Goal: Information Seeking & Learning: Learn about a topic

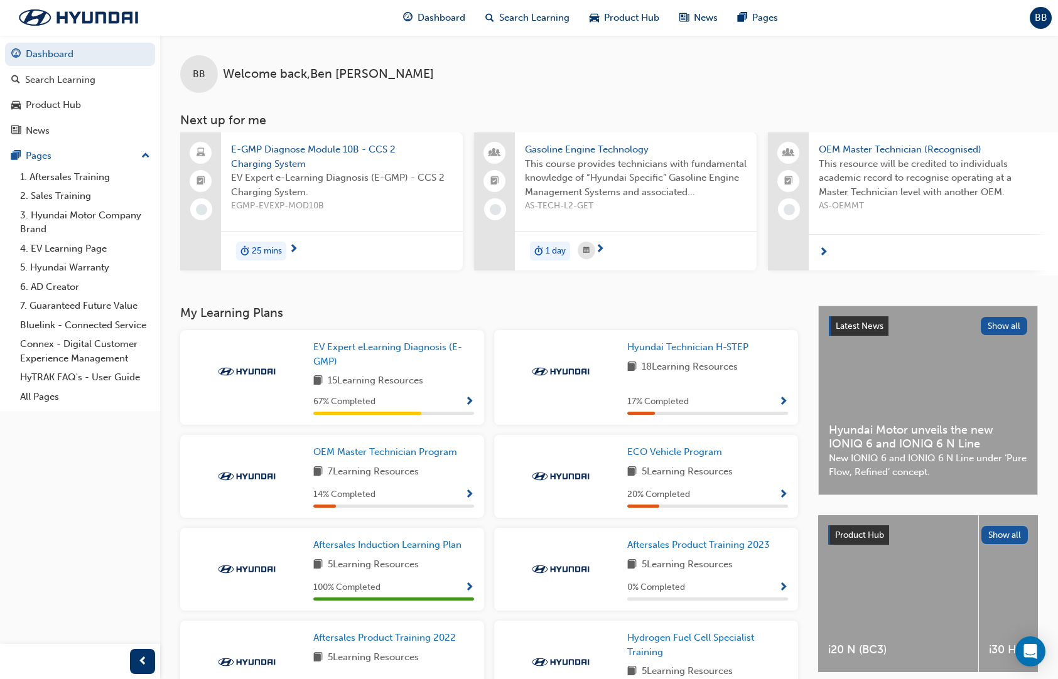
click at [273, 154] on span "E-GMP Diagnose Module 10B - CCS 2 Charging System" at bounding box center [342, 156] width 222 height 28
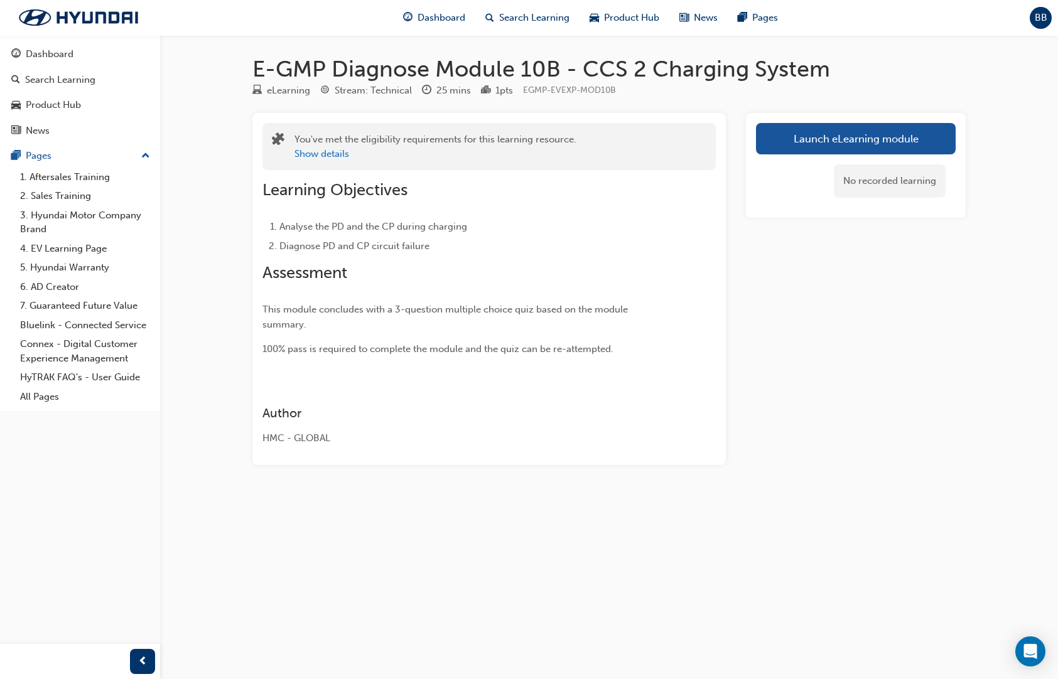
click at [697, 128] on link "Launch eLearning module" at bounding box center [856, 138] width 200 height 31
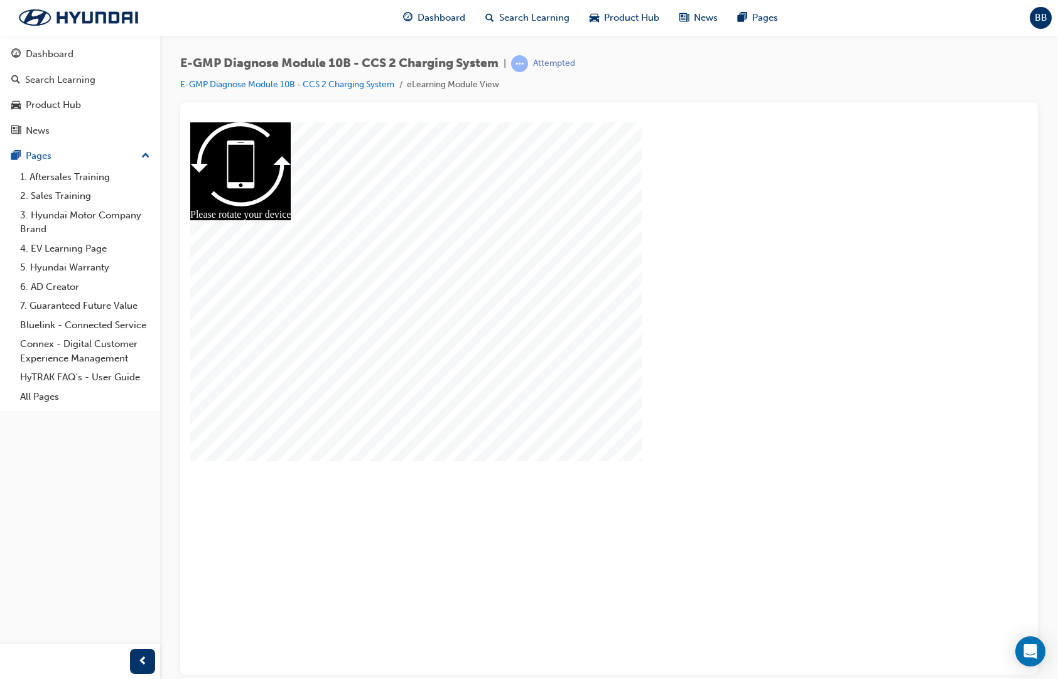
click at [598, 407] on div at bounding box center [608, 397] width 837 height 443
radio input "true"
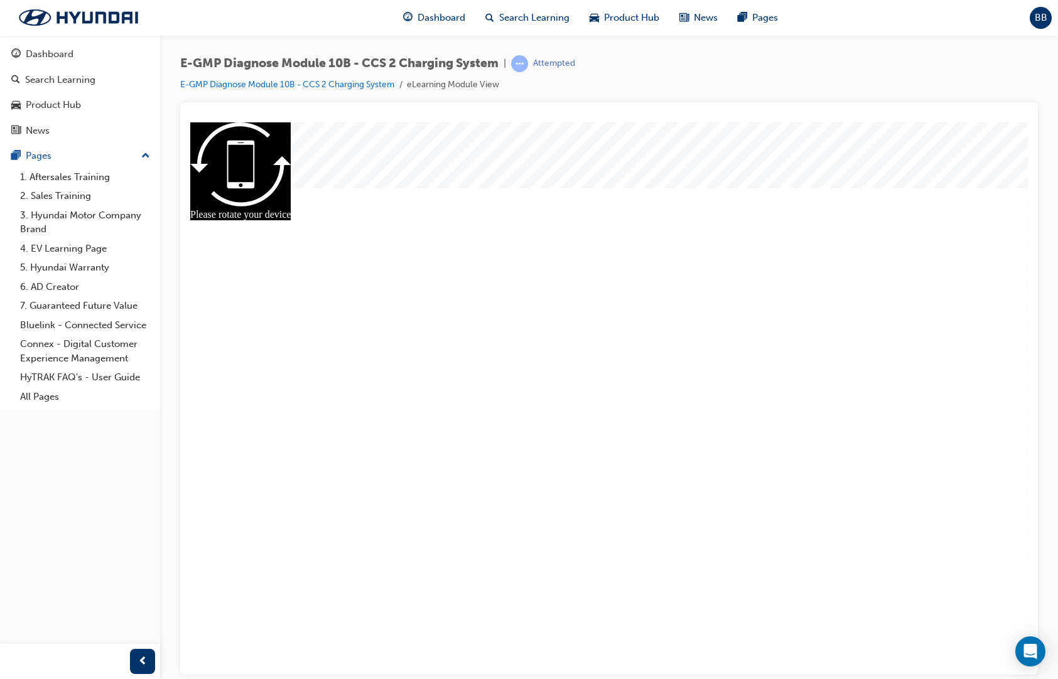
radio input "true"
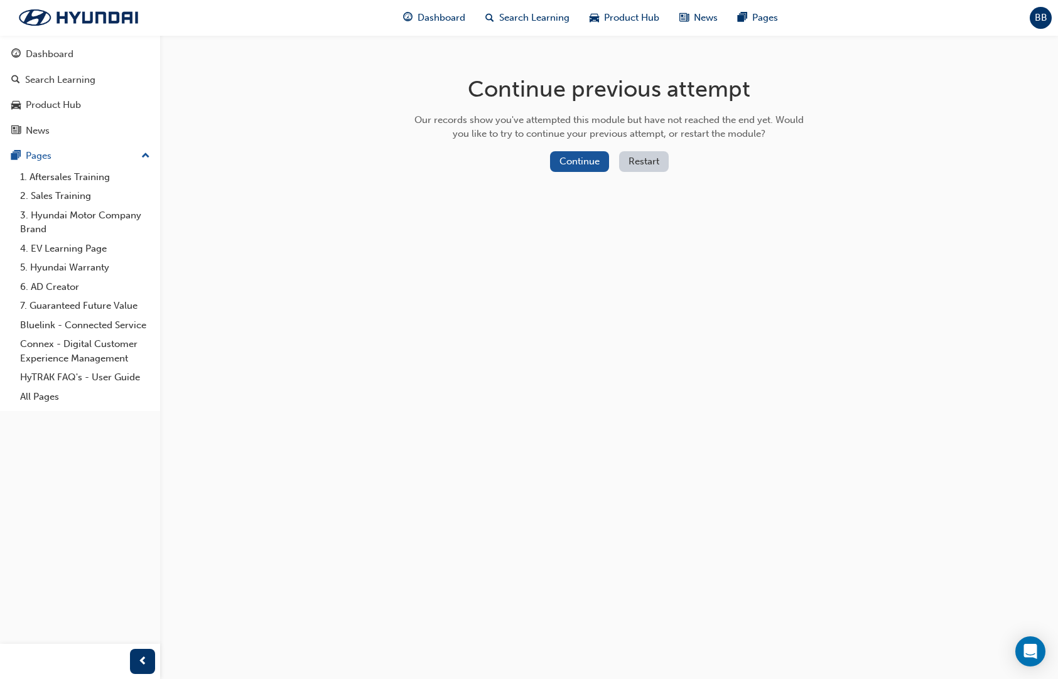
click at [588, 151] on button "Continue" at bounding box center [579, 161] width 59 height 21
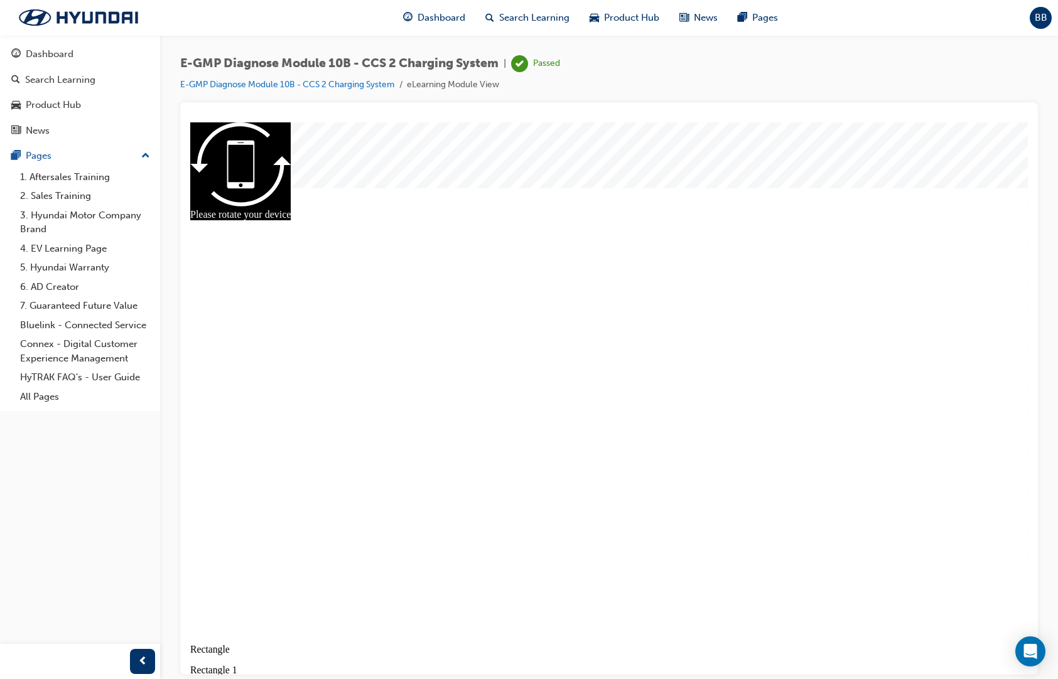
click at [466, 6] on div "Dashboard" at bounding box center [434, 18] width 82 height 26
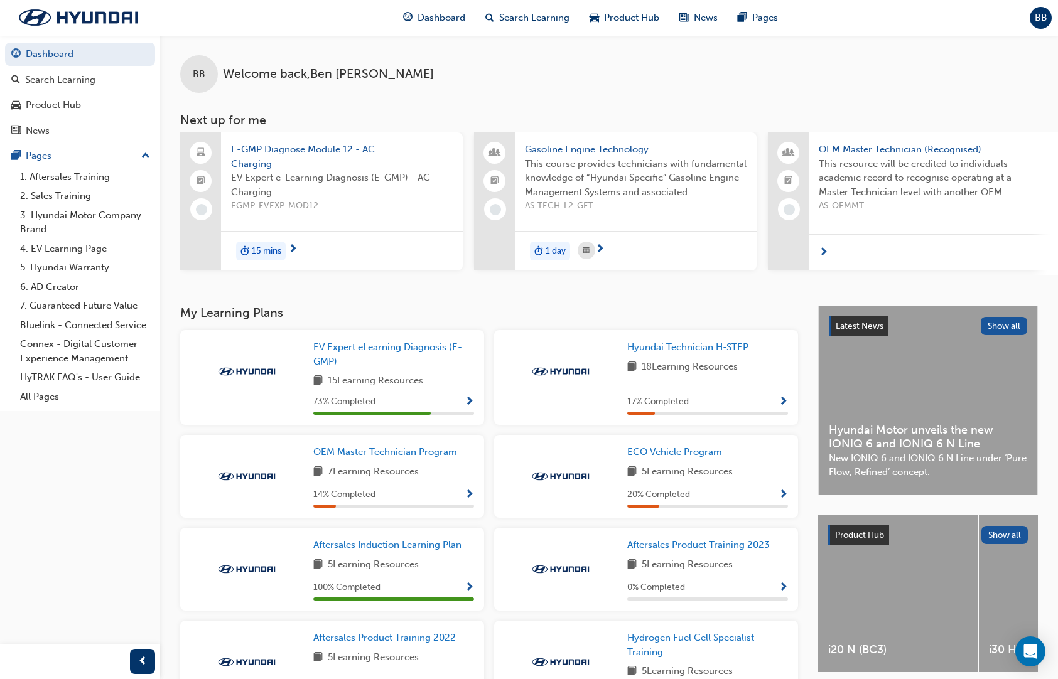
click at [328, 341] on span "EV Expert eLearning Diagnosis (E-GMP)" at bounding box center [387, 354] width 149 height 26
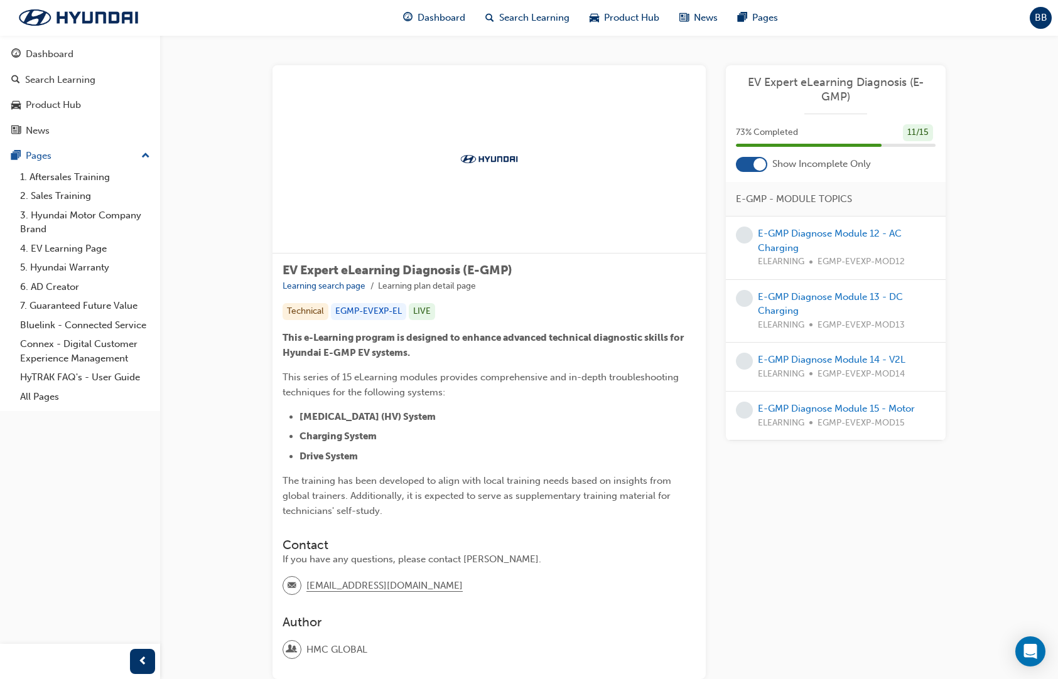
click at [465, 15] on span "Dashboard" at bounding box center [441, 18] width 48 height 14
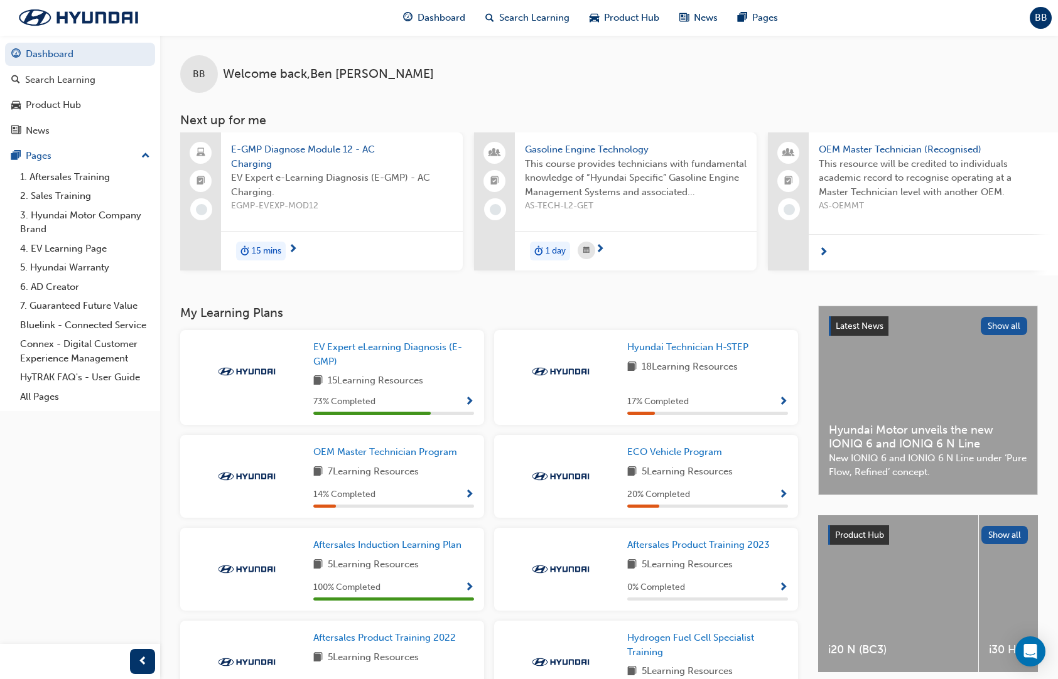
click at [50, 162] on button "Pages" at bounding box center [80, 155] width 150 height 23
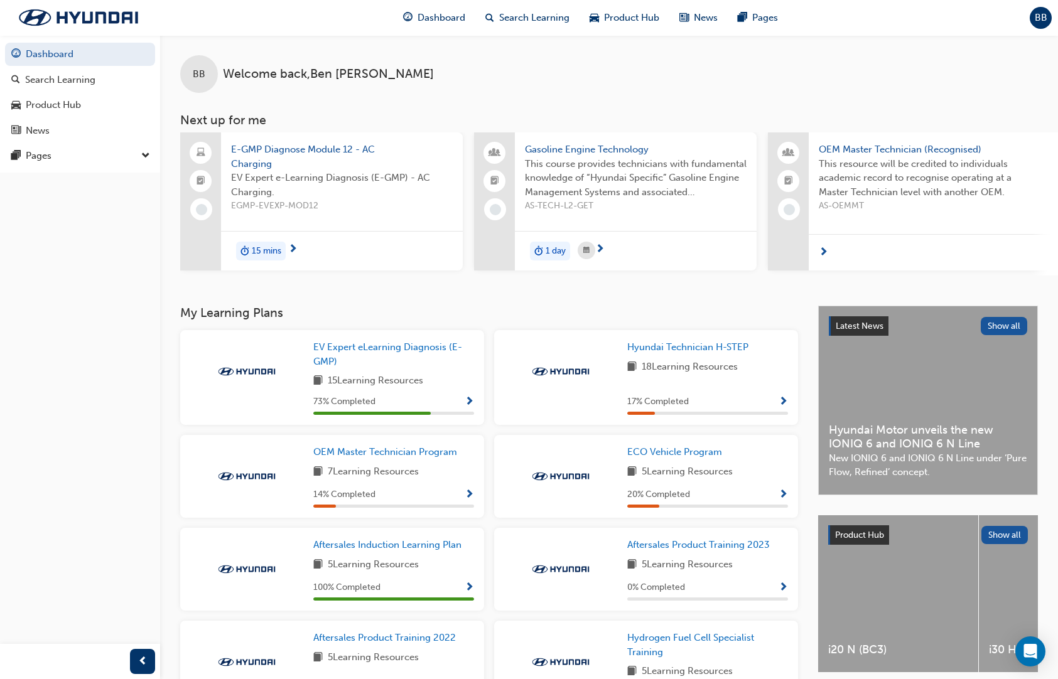
click at [40, 150] on div "Pages" at bounding box center [79, 156] width 137 height 16
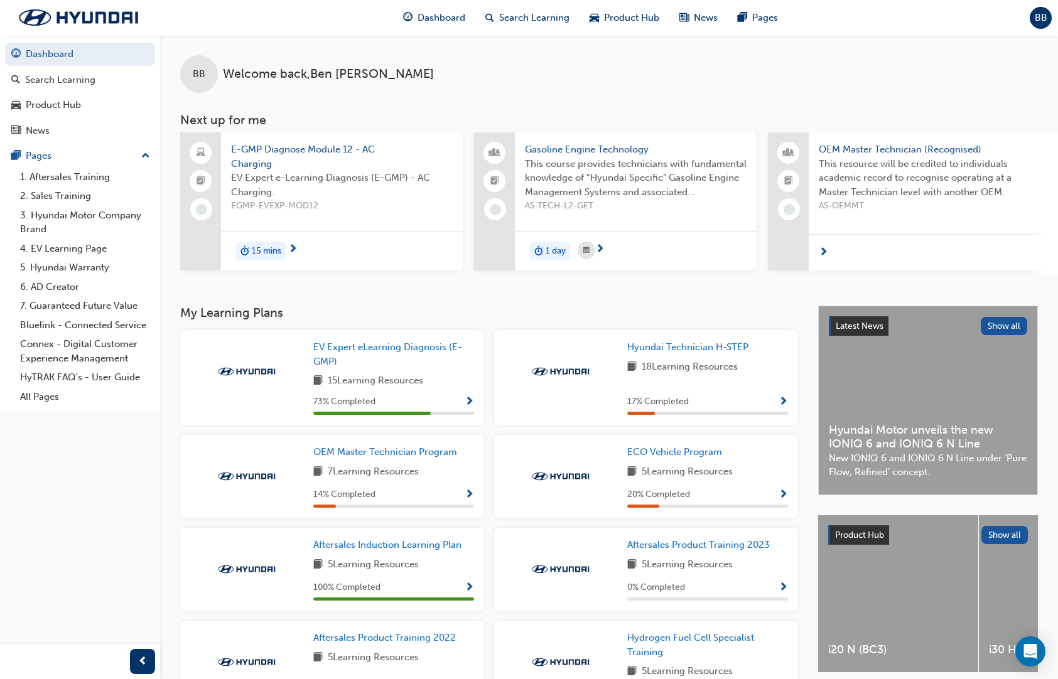
click at [49, 168] on link "1. Aftersales Training" at bounding box center [85, 177] width 140 height 19
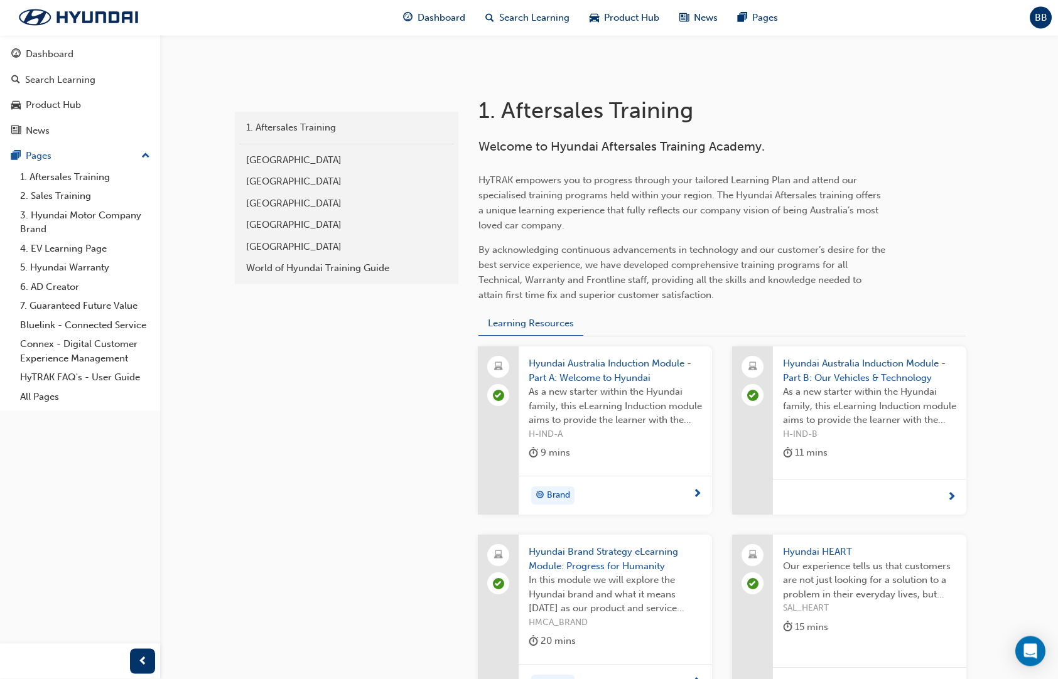
scroll to position [213, 0]
click at [54, 239] on link "4. EV Learning Page" at bounding box center [85, 248] width 140 height 19
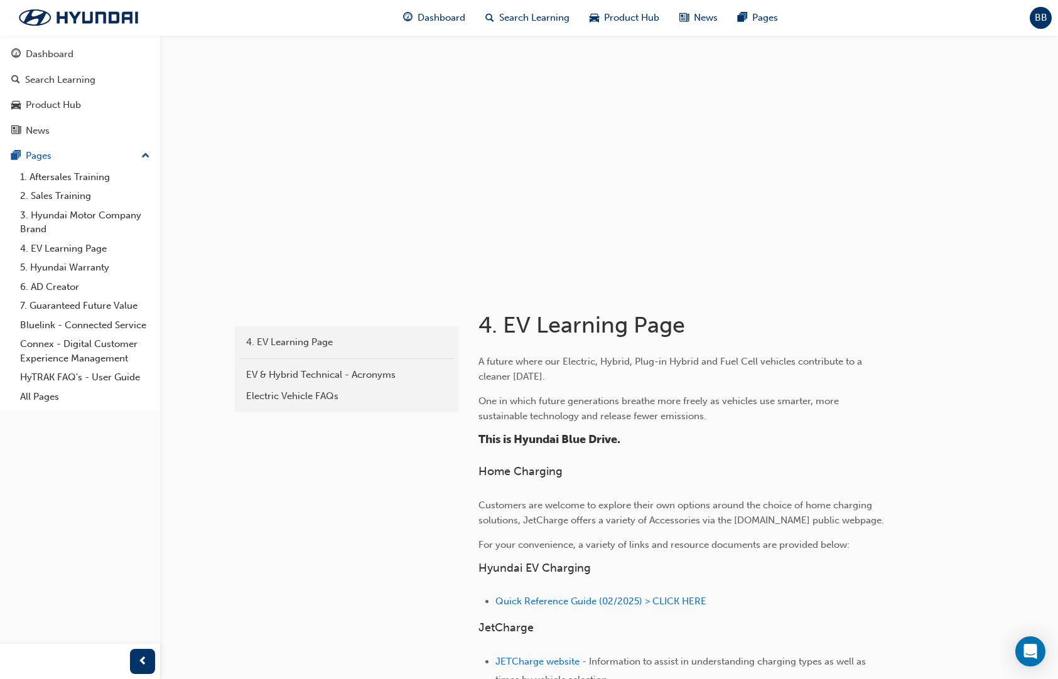
click at [40, 50] on div "Dashboard" at bounding box center [50, 54] width 48 height 14
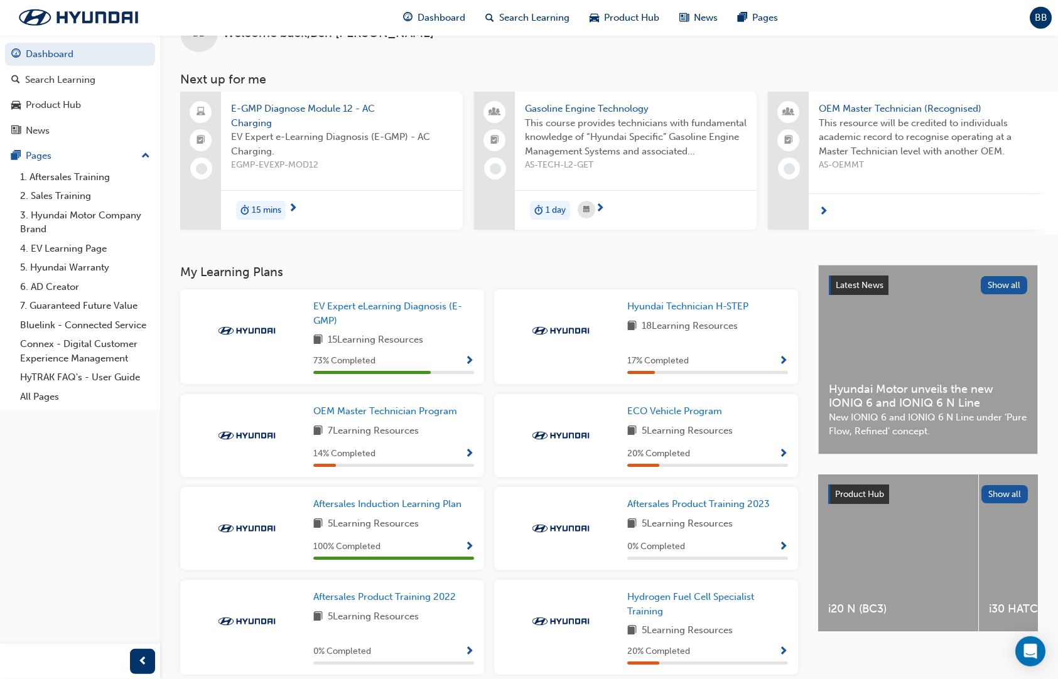
scroll to position [53, 0]
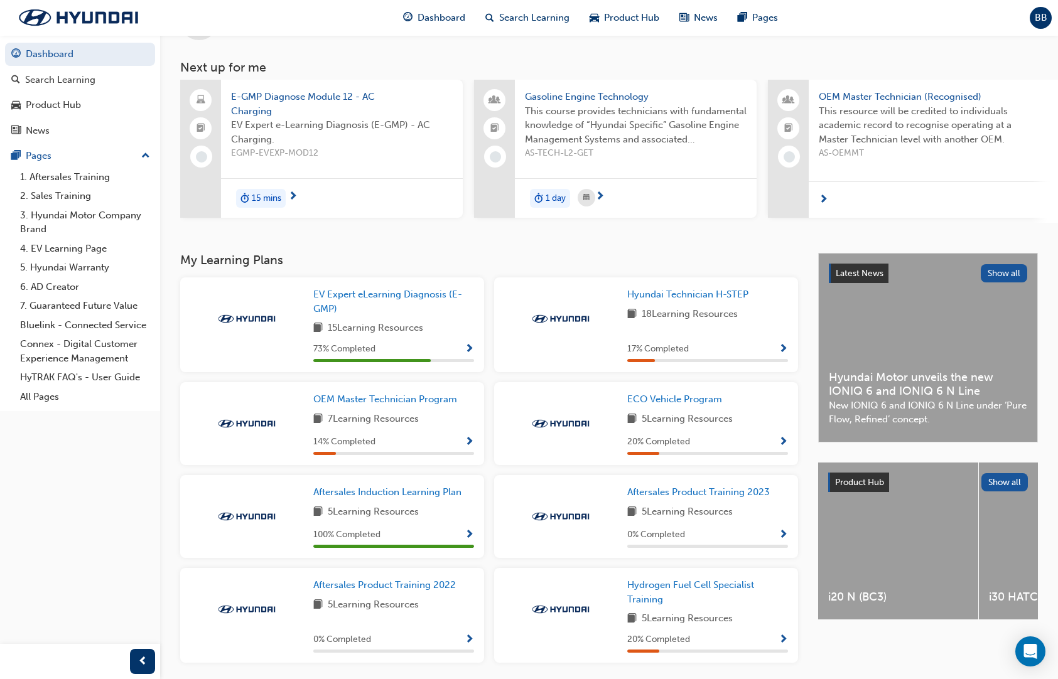
click at [53, 239] on link "4. EV Learning Page" at bounding box center [85, 248] width 140 height 19
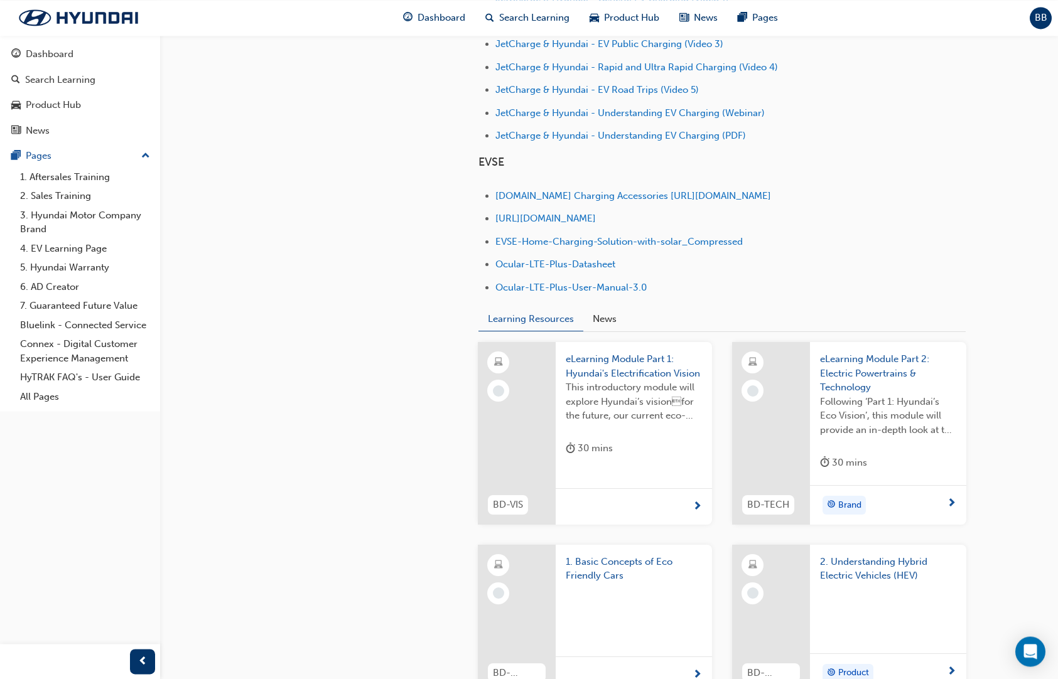
scroll to position [705, 0]
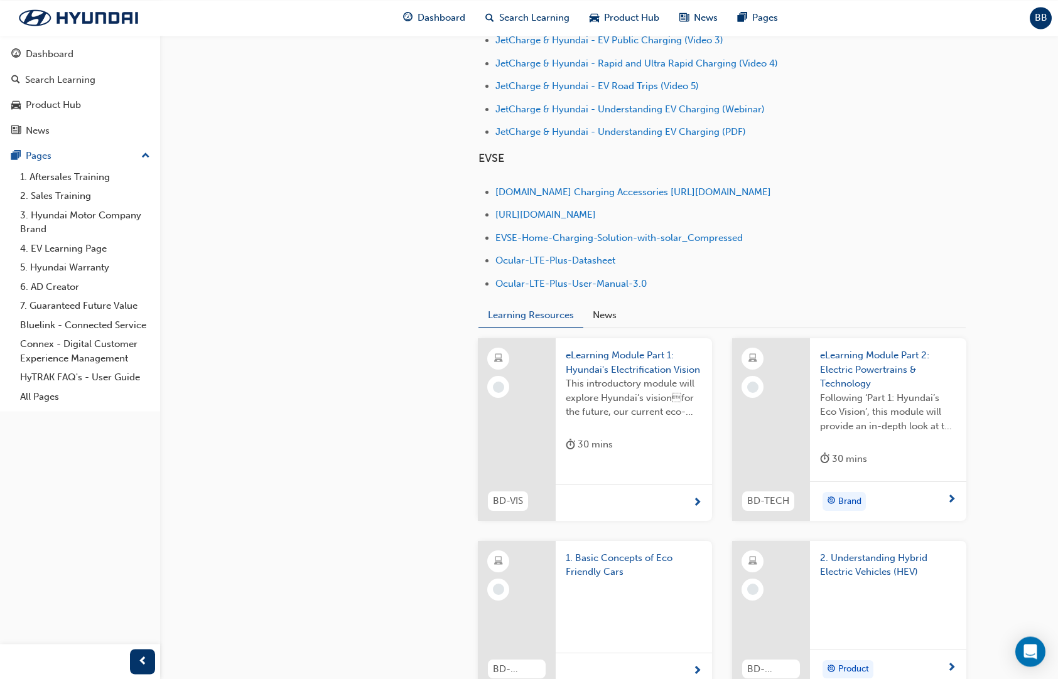
click at [657, 348] on span "eLearning Module Part 1: Hyundai's Electrification Vision" at bounding box center [634, 362] width 136 height 28
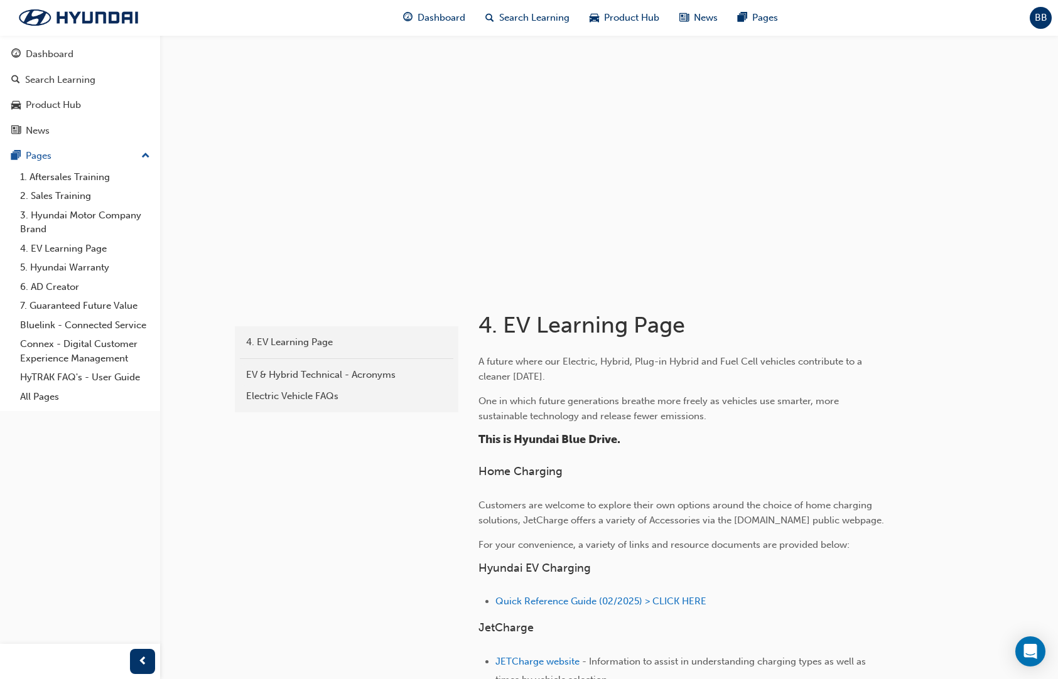
click at [470, 6] on div "Dashboard" at bounding box center [434, 18] width 82 height 26
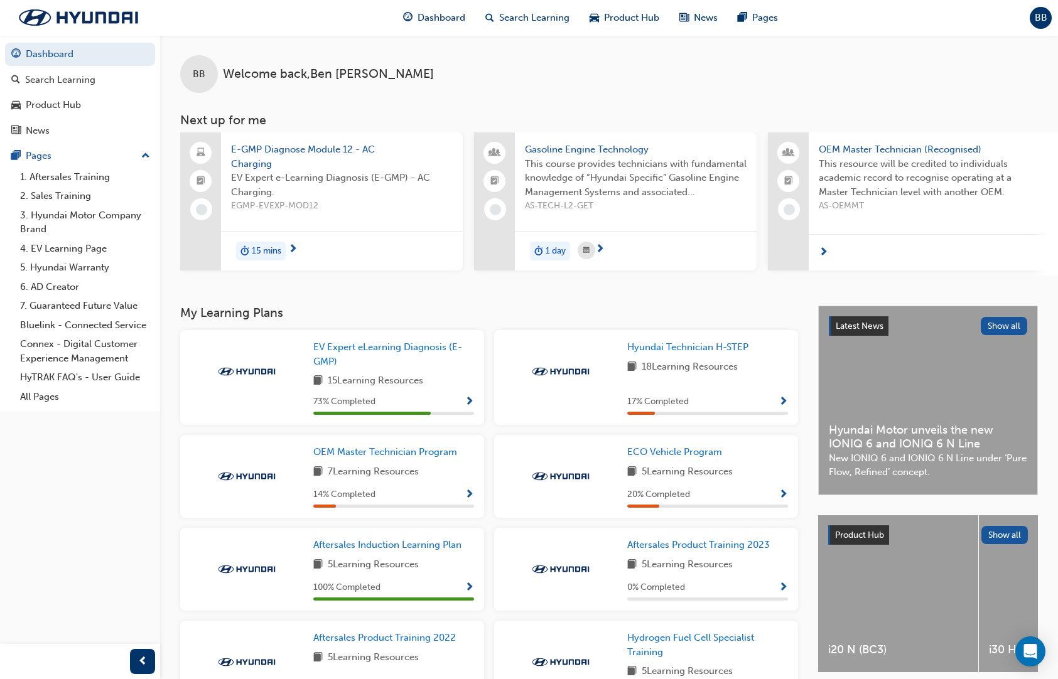
click at [350, 341] on span "EV Expert eLearning Diagnosis (E-GMP)" at bounding box center [387, 354] width 149 height 26
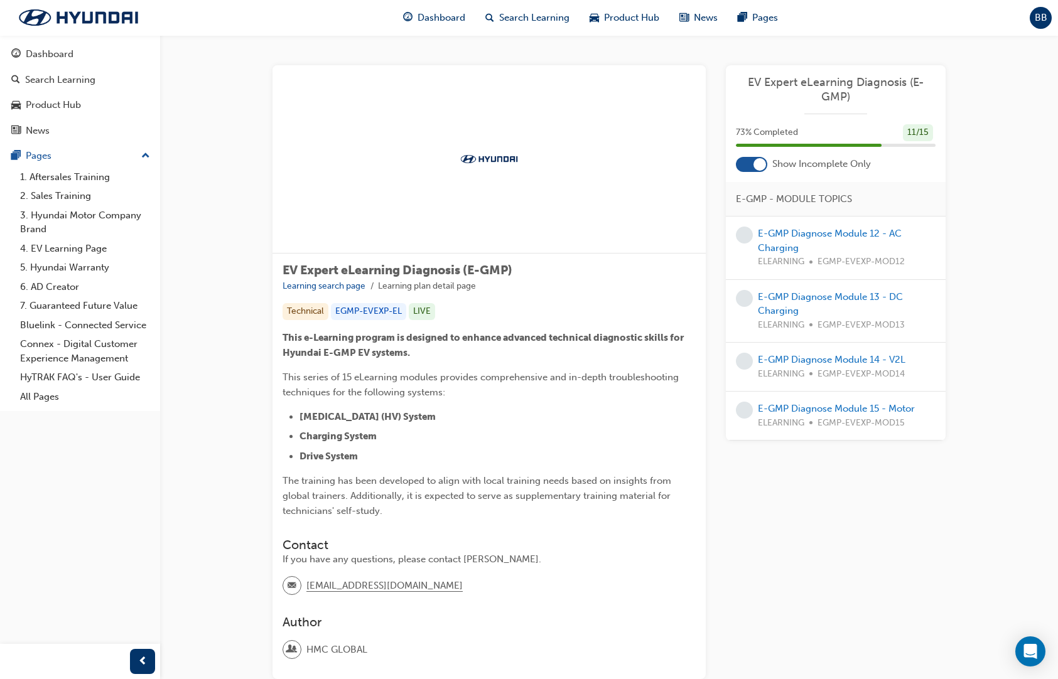
click at [751, 157] on div at bounding box center [751, 164] width 31 height 15
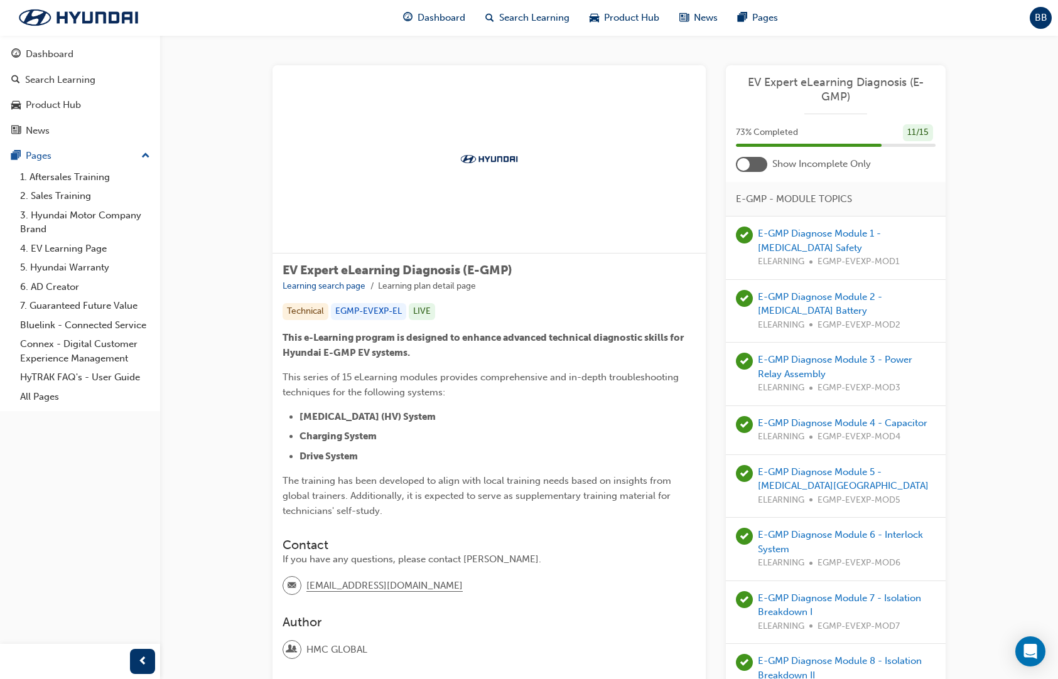
click at [756, 157] on div at bounding box center [751, 164] width 31 height 15
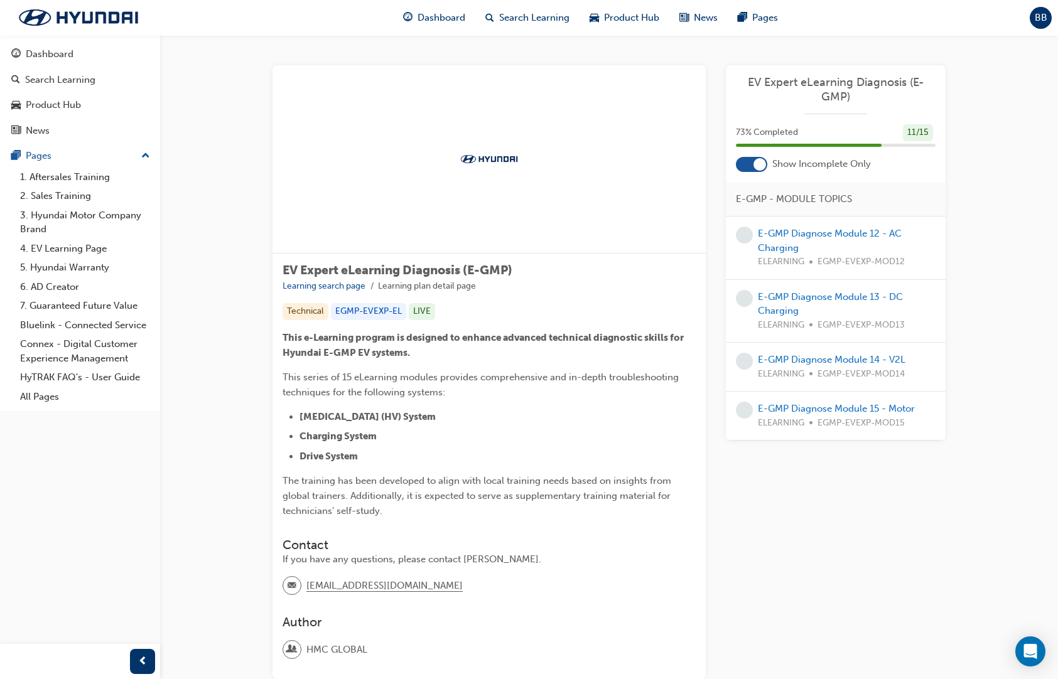
click at [1046, 7] on div "BB" at bounding box center [1040, 18] width 22 height 22
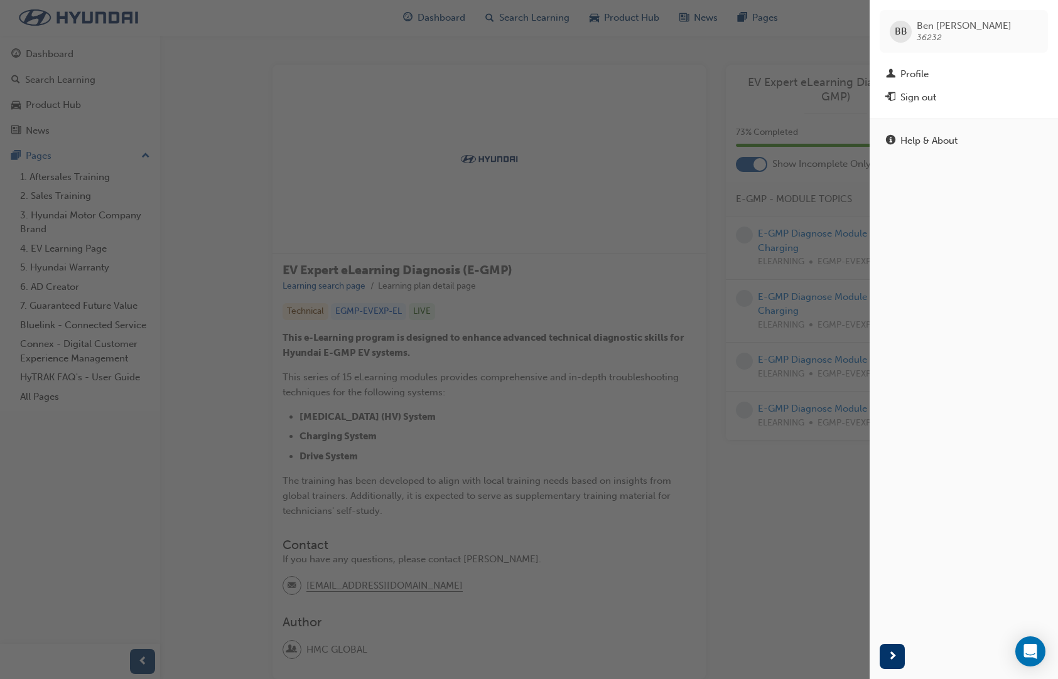
click at [917, 68] on div "Profile" at bounding box center [964, 75] width 156 height 16
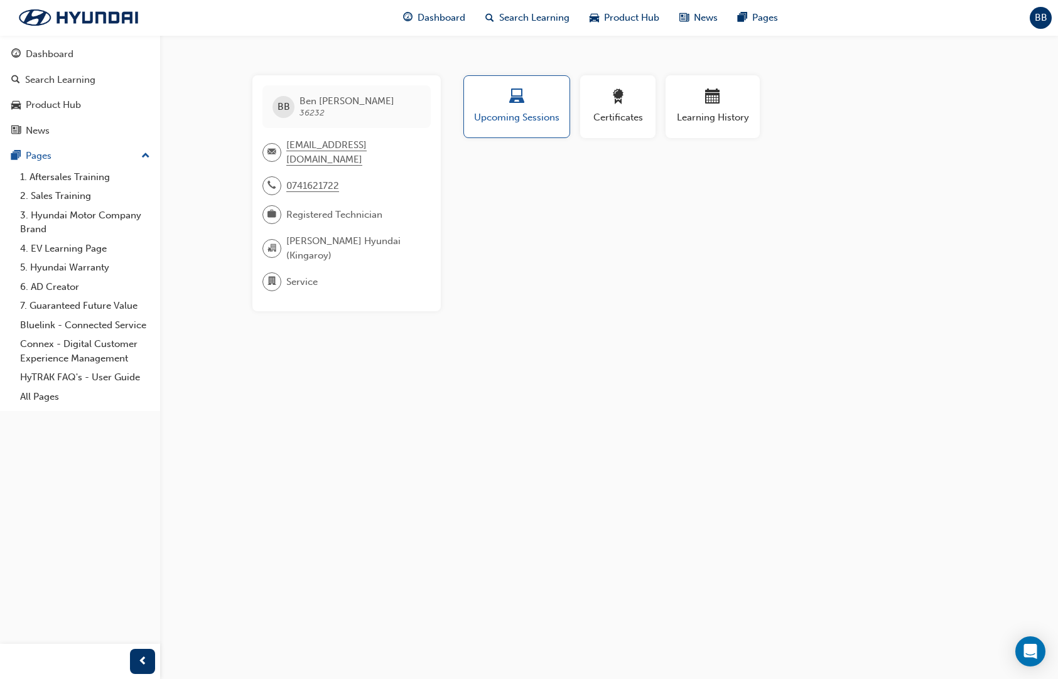
click at [625, 103] on div "button" at bounding box center [617, 98] width 56 height 19
click at [721, 90] on div "button" at bounding box center [712, 98] width 75 height 19
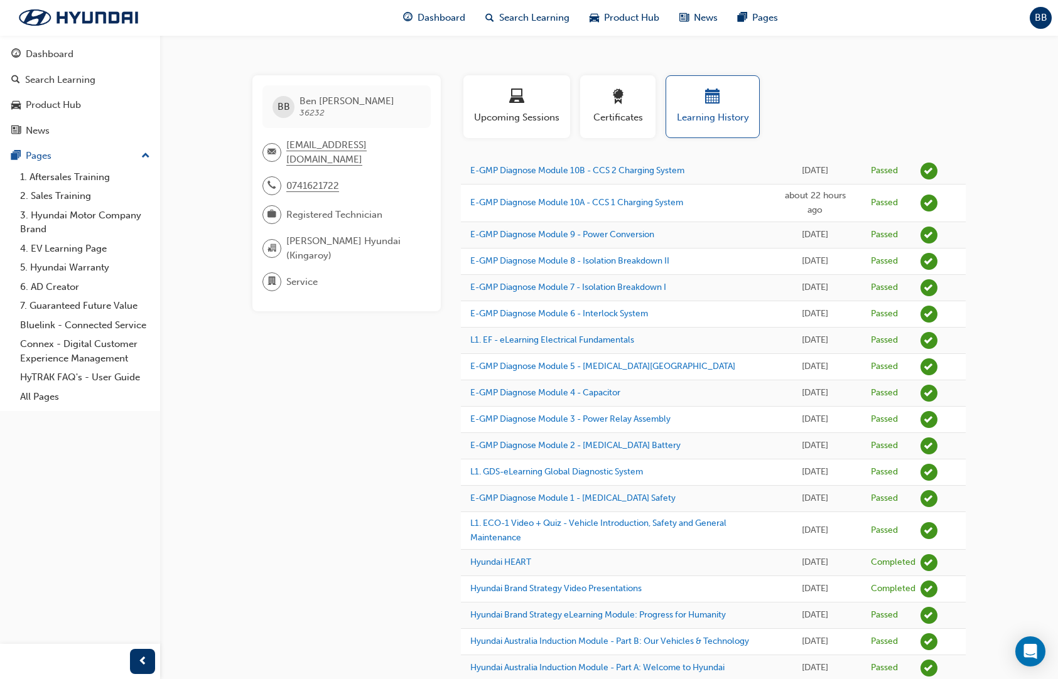
scroll to position [11, 0]
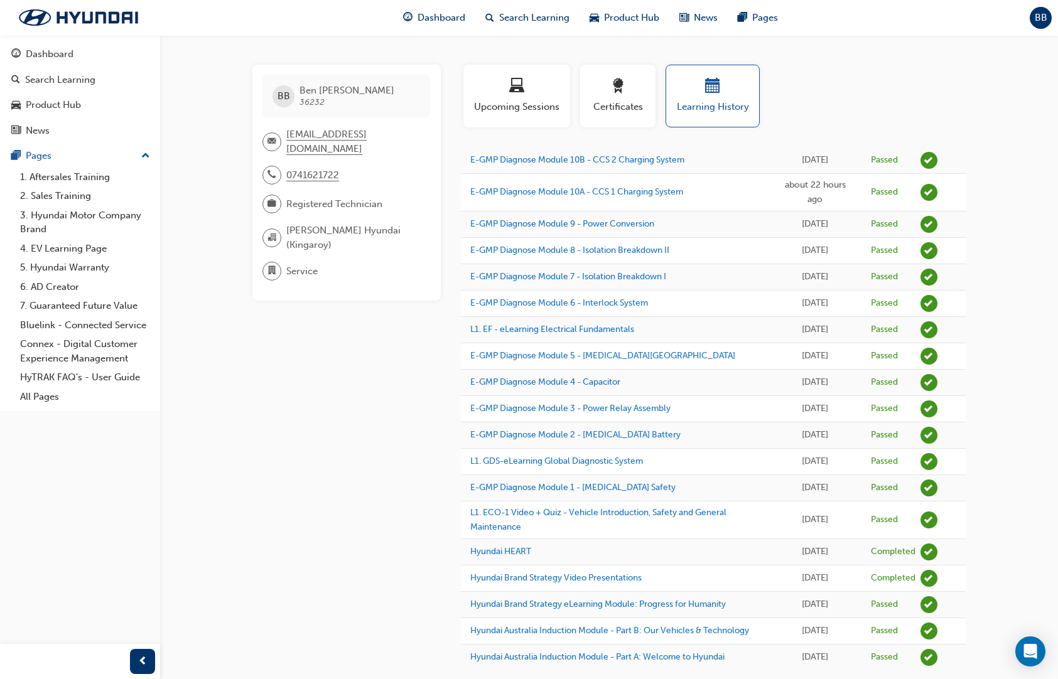
click at [37, 50] on div "Dashboard" at bounding box center [50, 54] width 48 height 14
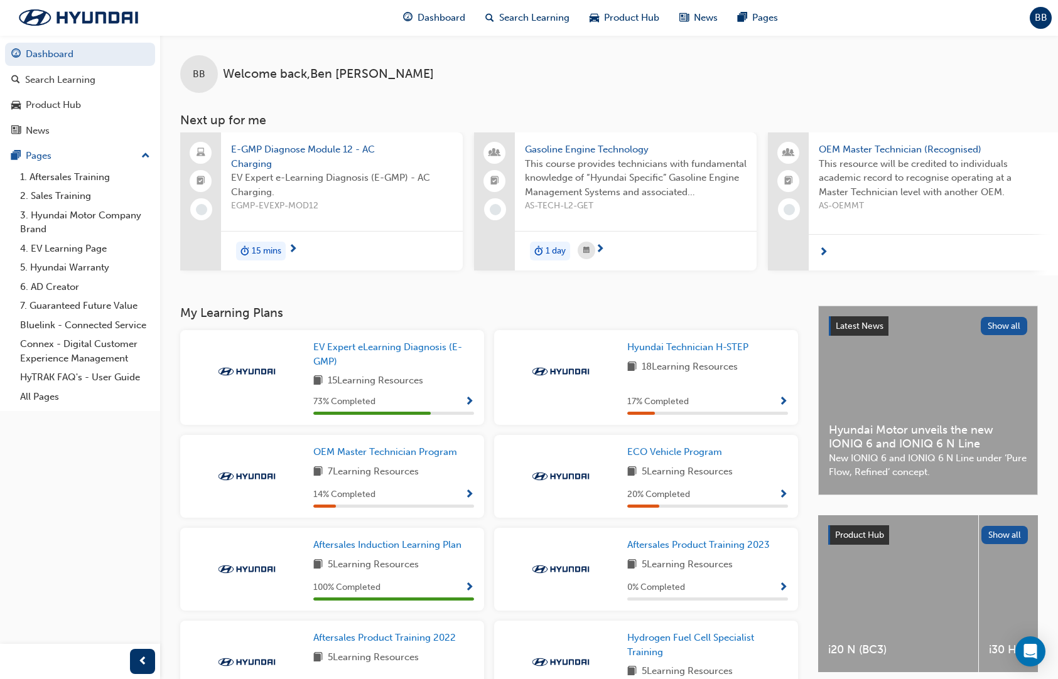
click at [334, 142] on span "E-GMP Diagnose Module 12 - AC Charging" at bounding box center [342, 156] width 222 height 28
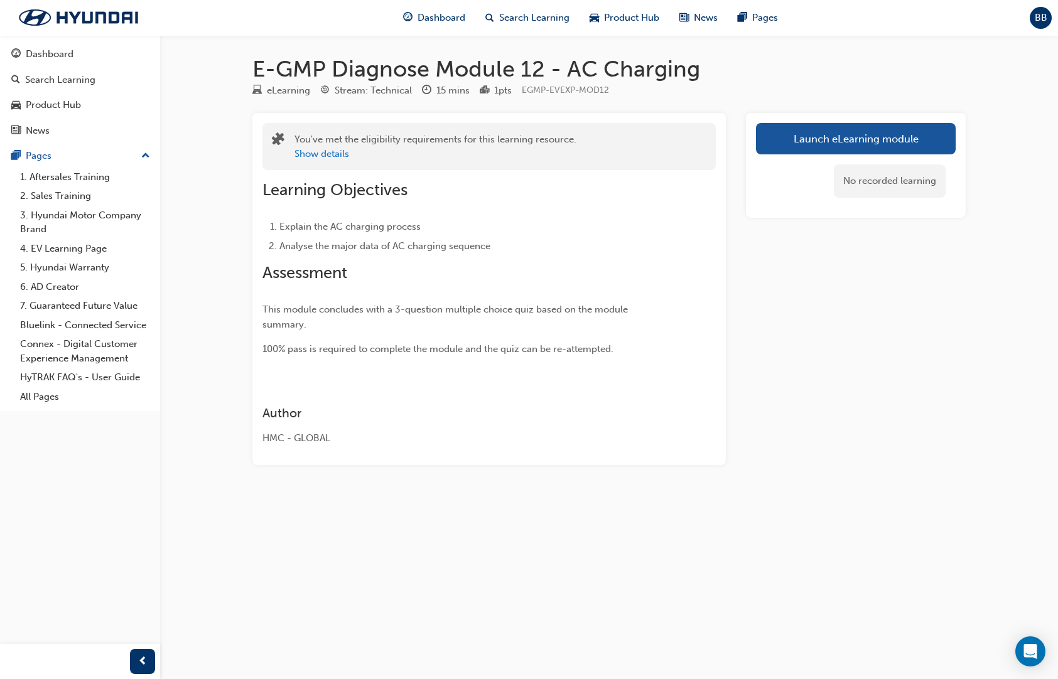
click at [895, 124] on link "Launch eLearning module" at bounding box center [856, 138] width 200 height 31
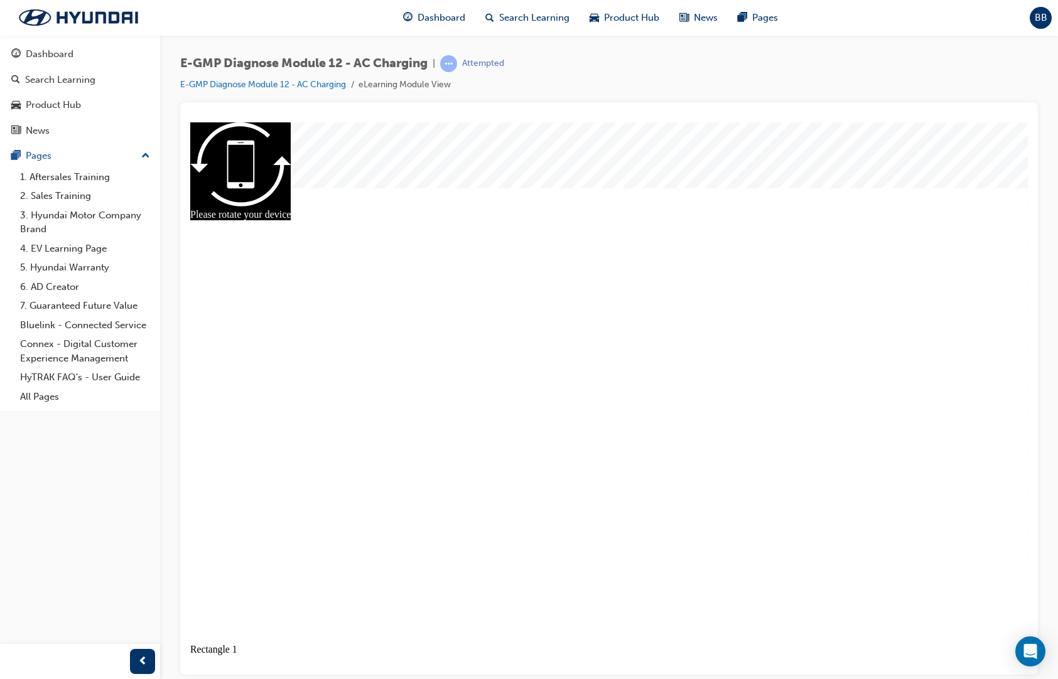
radio input "true"
click at [475, 8] on div "Dashboard" at bounding box center [434, 18] width 82 height 26
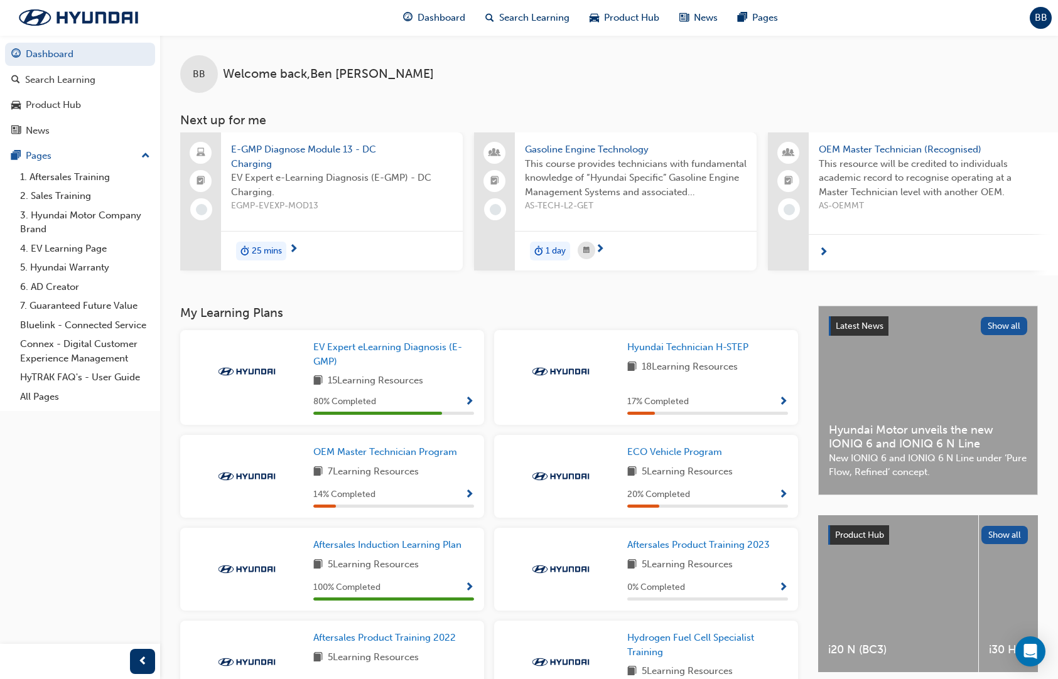
click at [270, 136] on div "E-GMP Diagnose Module 13 - DC Charging EV Expert e-Learning Diagnosis (E-GMP) -…" at bounding box center [342, 181] width 242 height 99
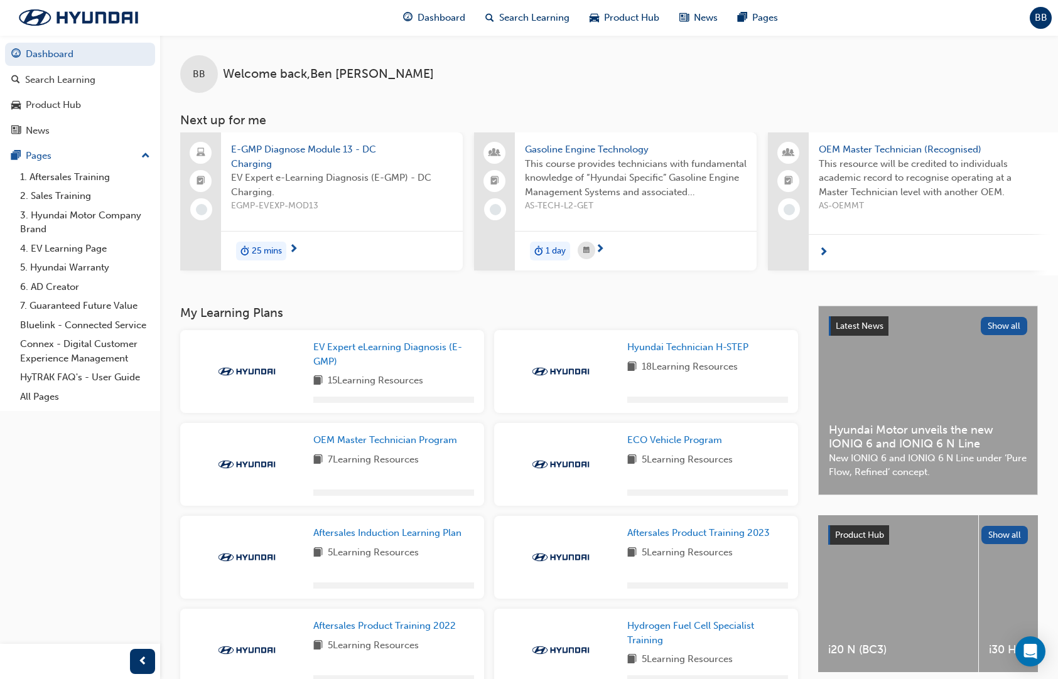
click at [421, 341] on span "EV Expert eLearning Diagnosis (E-GMP)" at bounding box center [387, 354] width 149 height 26
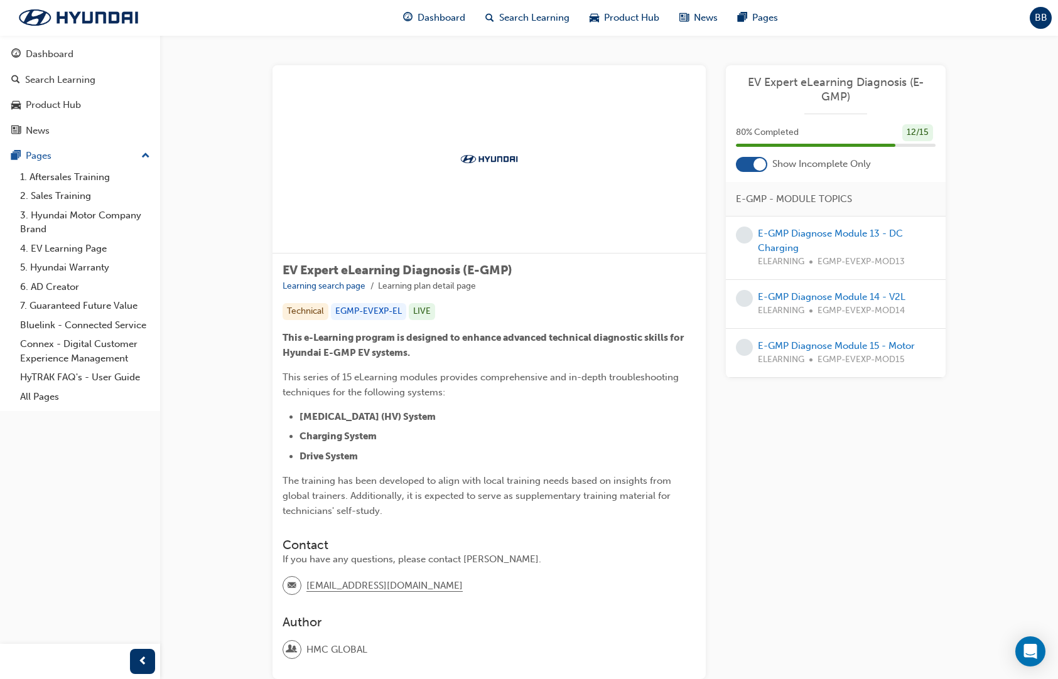
click at [465, 14] on span "Dashboard" at bounding box center [441, 18] width 48 height 14
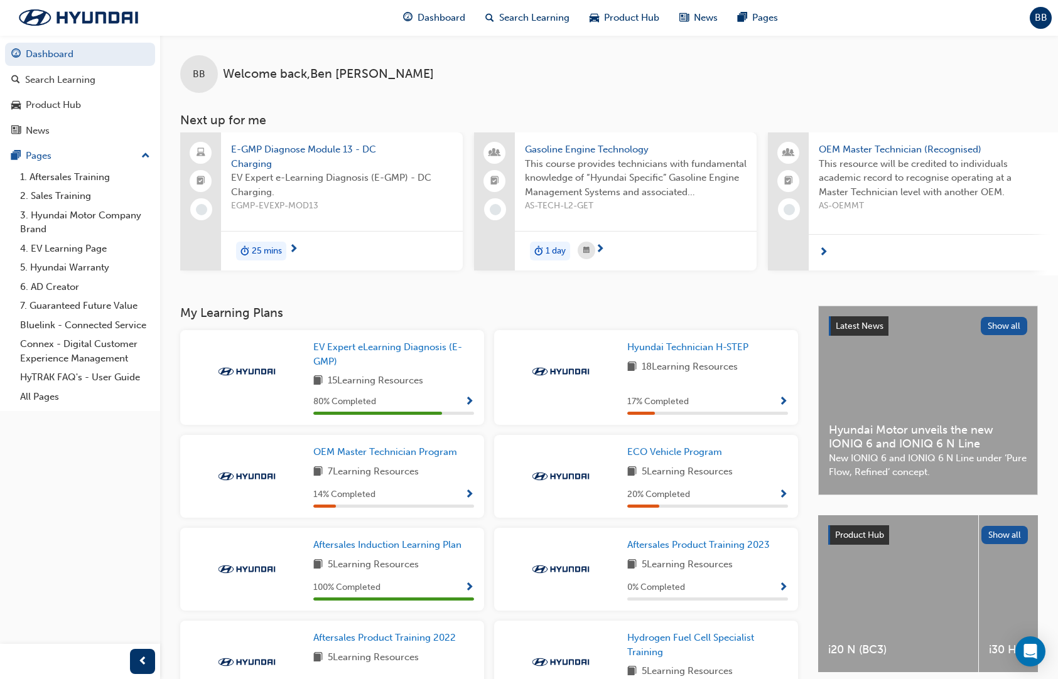
click at [248, 142] on span "E-GMP Diagnose Module 13 - DC Charging" at bounding box center [342, 156] width 222 height 28
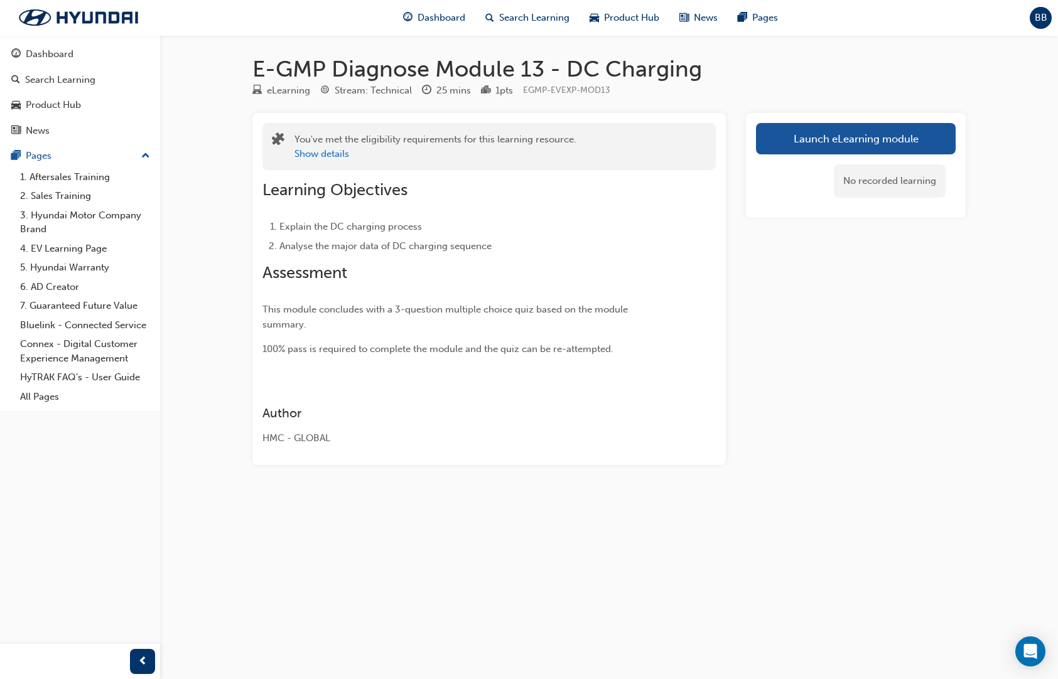
click at [846, 127] on link "Launch eLearning module" at bounding box center [856, 138] width 200 height 31
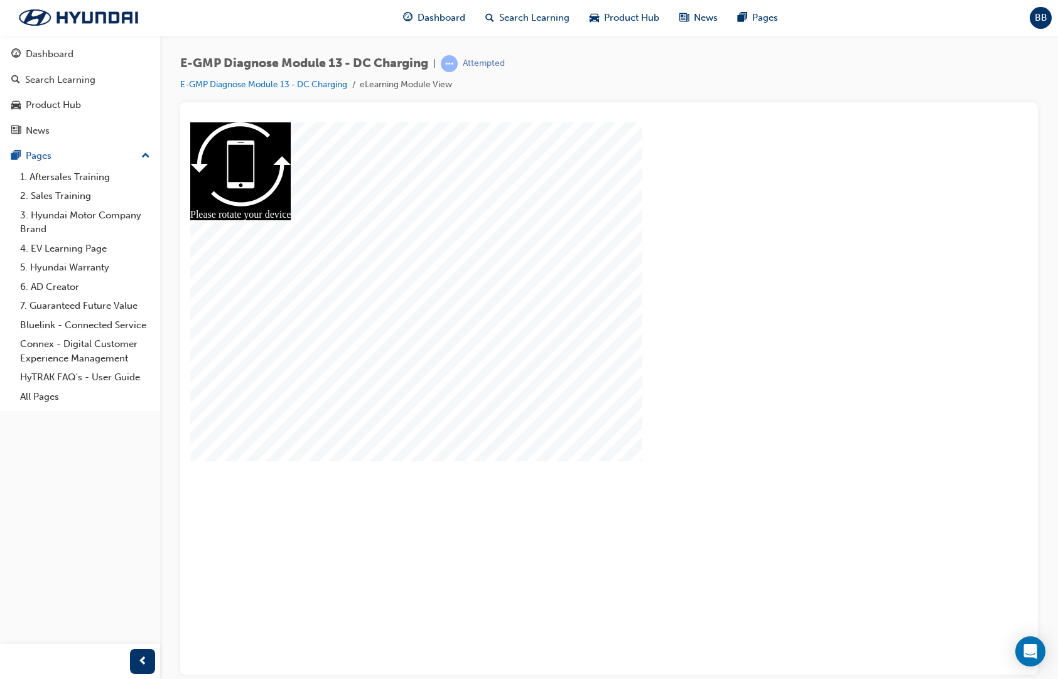
click at [613, 391] on div at bounding box center [608, 397] width 837 height 443
radio input "true"
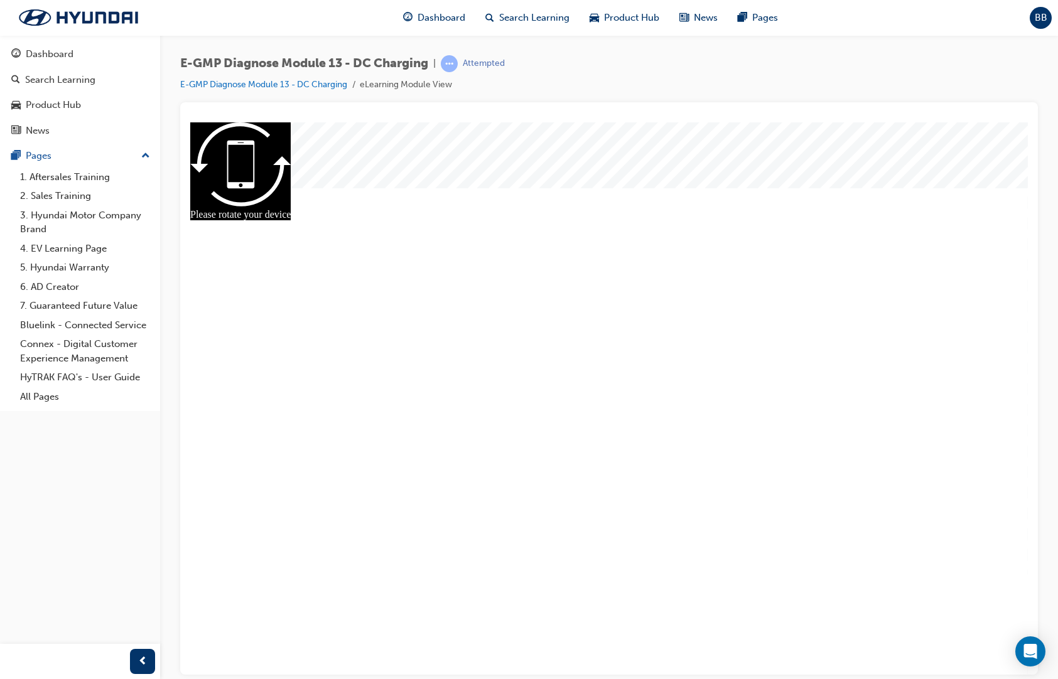
radio input "true"
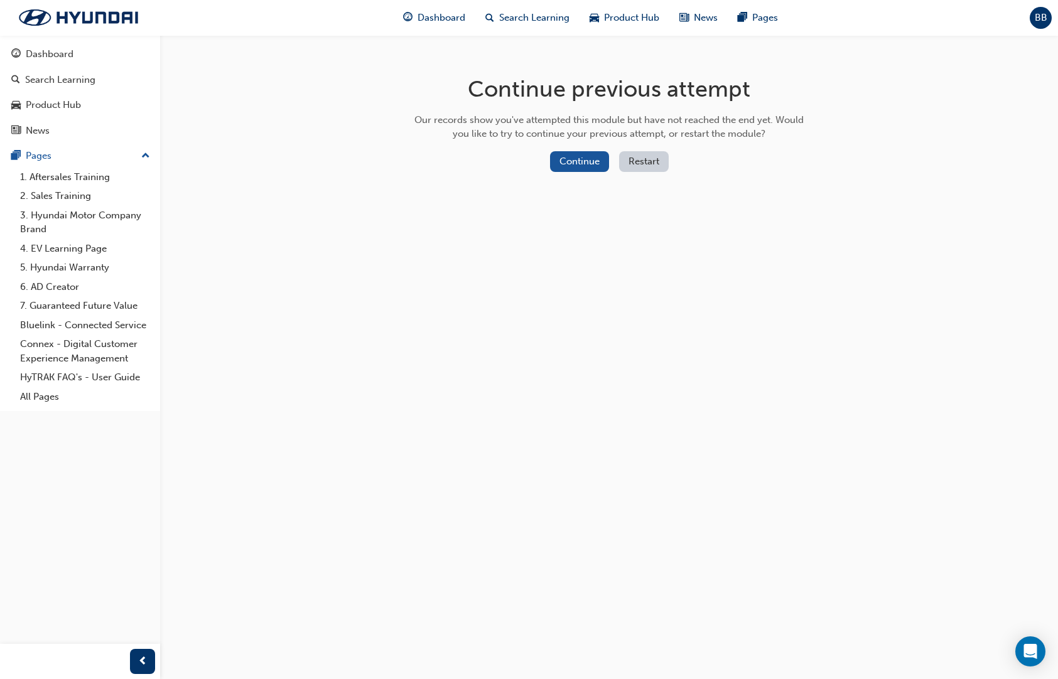
click at [586, 159] on button "Continue" at bounding box center [579, 161] width 59 height 21
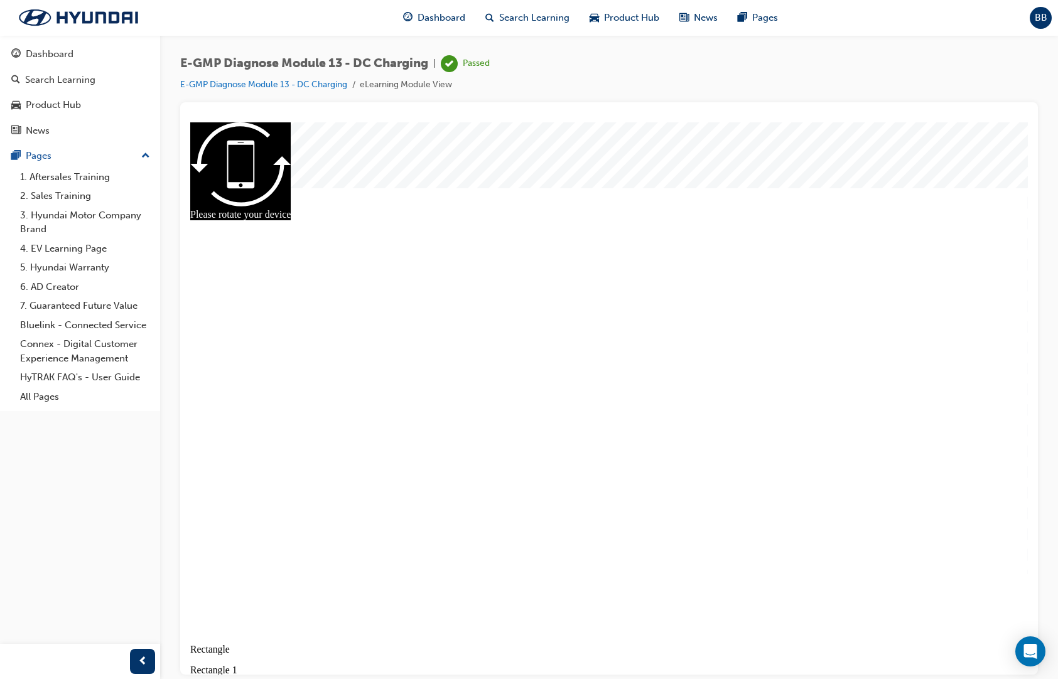
click at [427, 21] on span "Dashboard" at bounding box center [441, 18] width 48 height 14
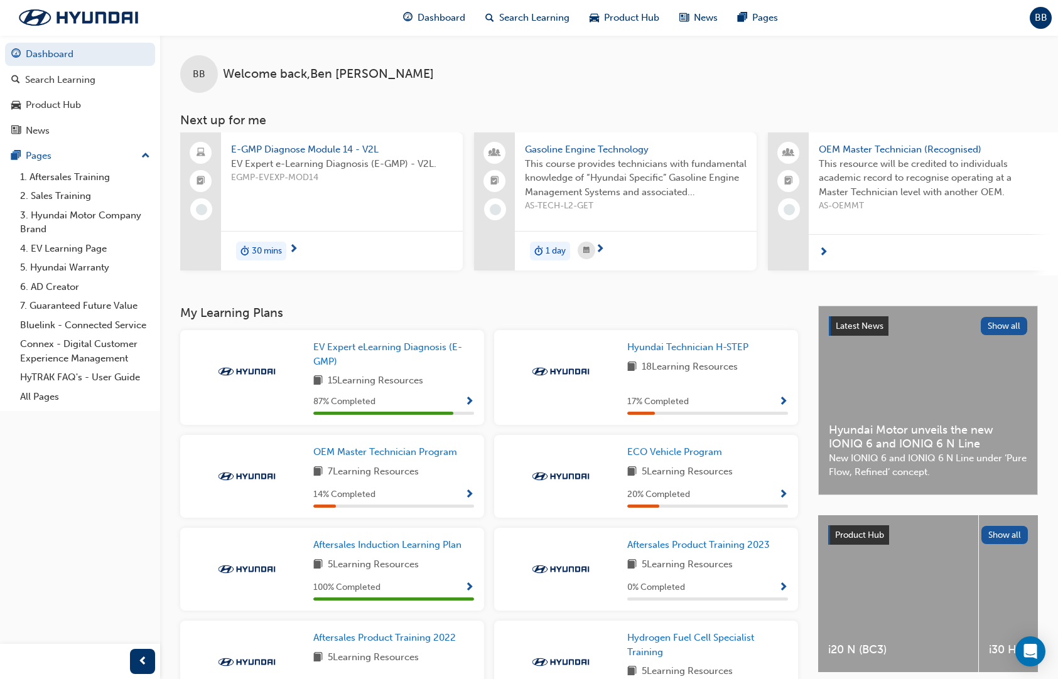
click at [333, 142] on span "E-GMP Diagnose Module 14 - V2L" at bounding box center [342, 149] width 222 height 14
